Goal: Information Seeking & Learning: Learn about a topic

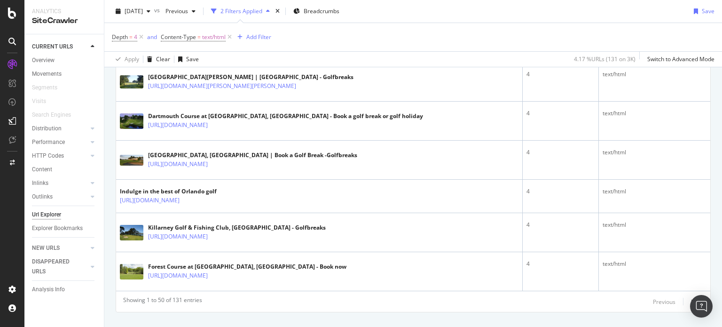
scroll to position [1961, 0]
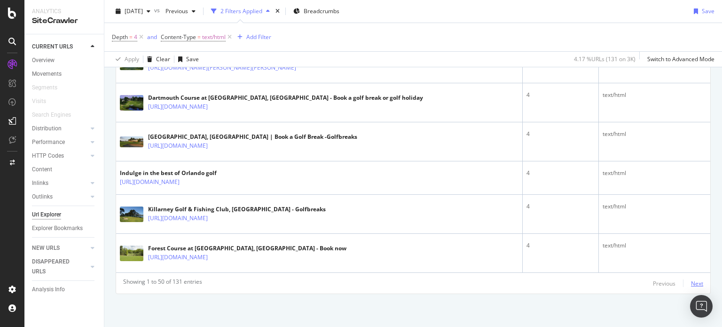
click at [691, 279] on div "Next" at bounding box center [697, 283] width 12 height 8
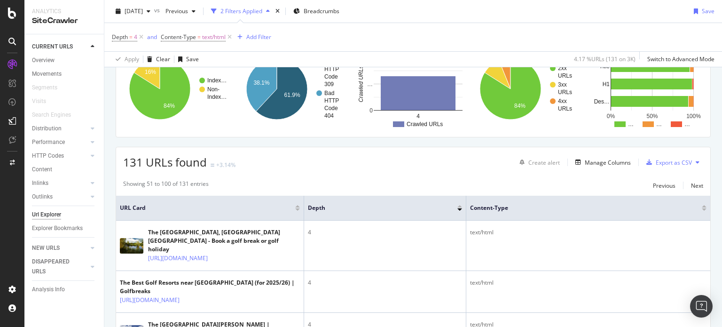
scroll to position [137, 0]
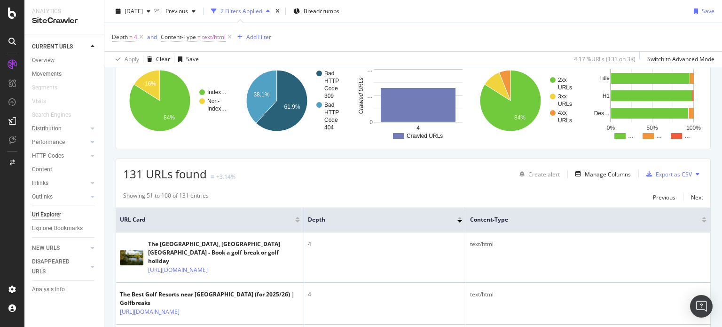
click at [41, 54] on div "Overview Movements Segments Visits Search Engines Distribution Top Charts Insig…" at bounding box center [68, 148] width 72 height 188
click at [41, 56] on div "Overview" at bounding box center [43, 60] width 23 height 10
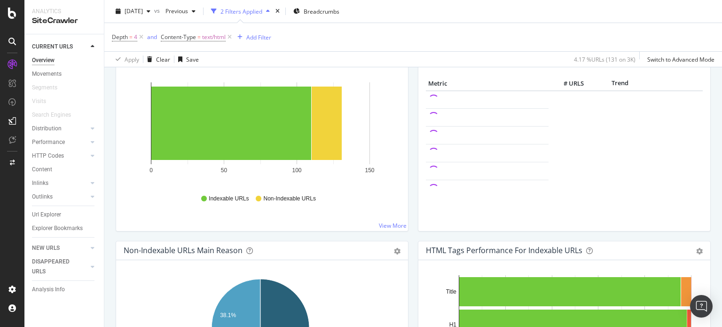
scroll to position [137, 0]
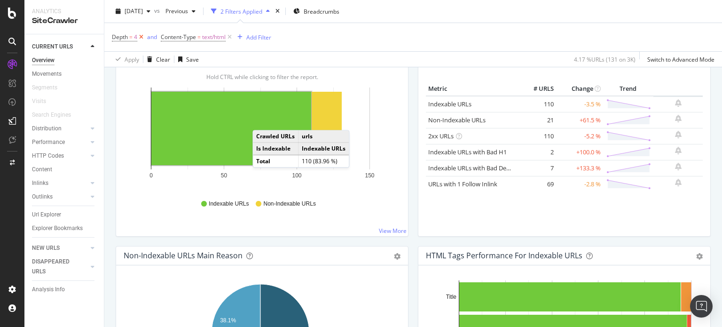
click at [141, 35] on icon at bounding box center [141, 36] width 8 height 9
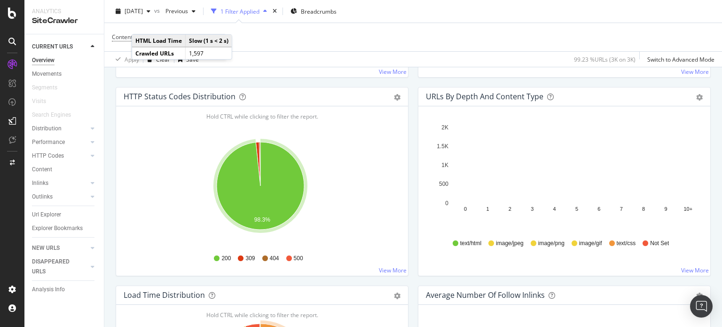
scroll to position [481, 0]
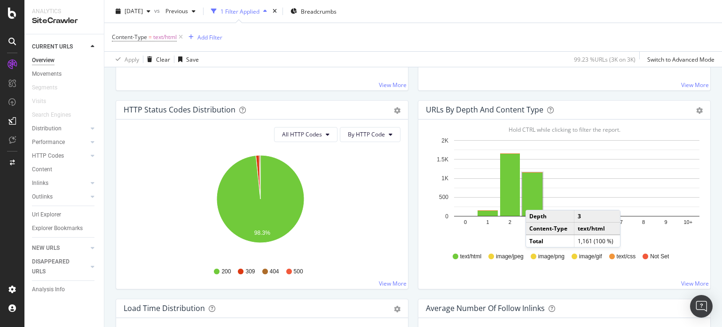
click at [531, 199] on rect "A chart." at bounding box center [532, 193] width 20 height 43
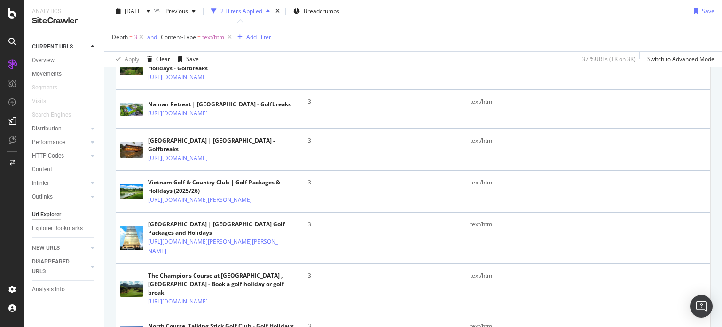
scroll to position [1692, 0]
